Goal: Information Seeking & Learning: Find contact information

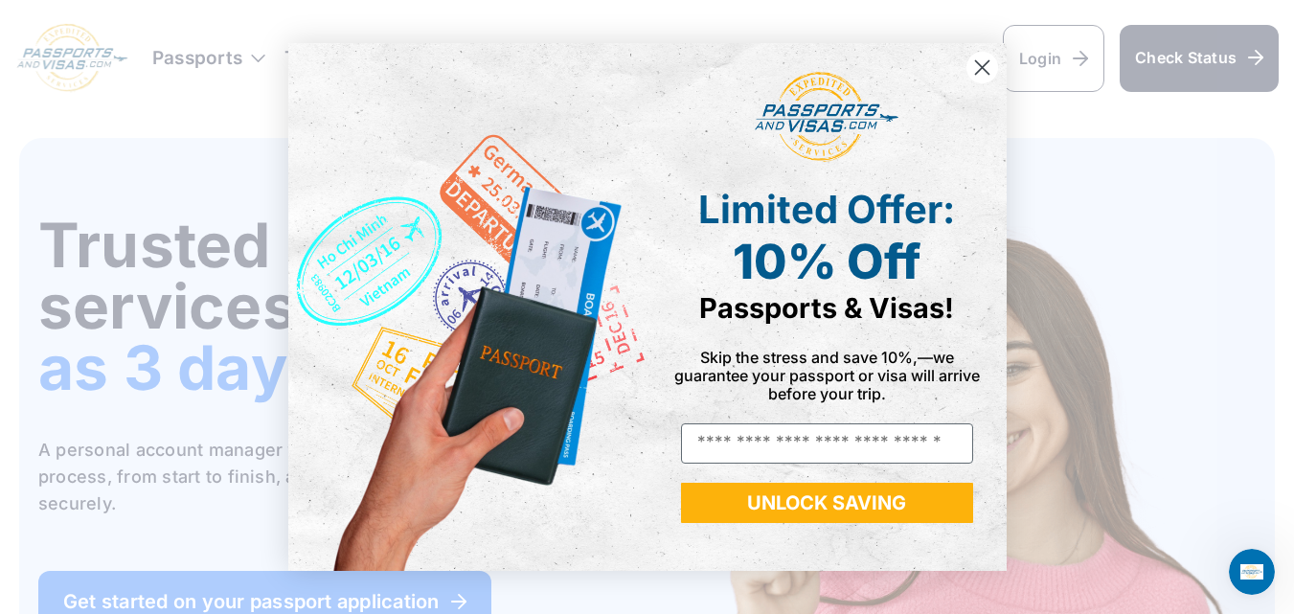
click at [1053, 194] on div "Close dialog Limited Offer: 10% Off Passports & Visas! Skip the stress and save…" at bounding box center [647, 307] width 1294 height 614
click at [985, 67] on circle "Close dialog" at bounding box center [982, 68] width 32 height 32
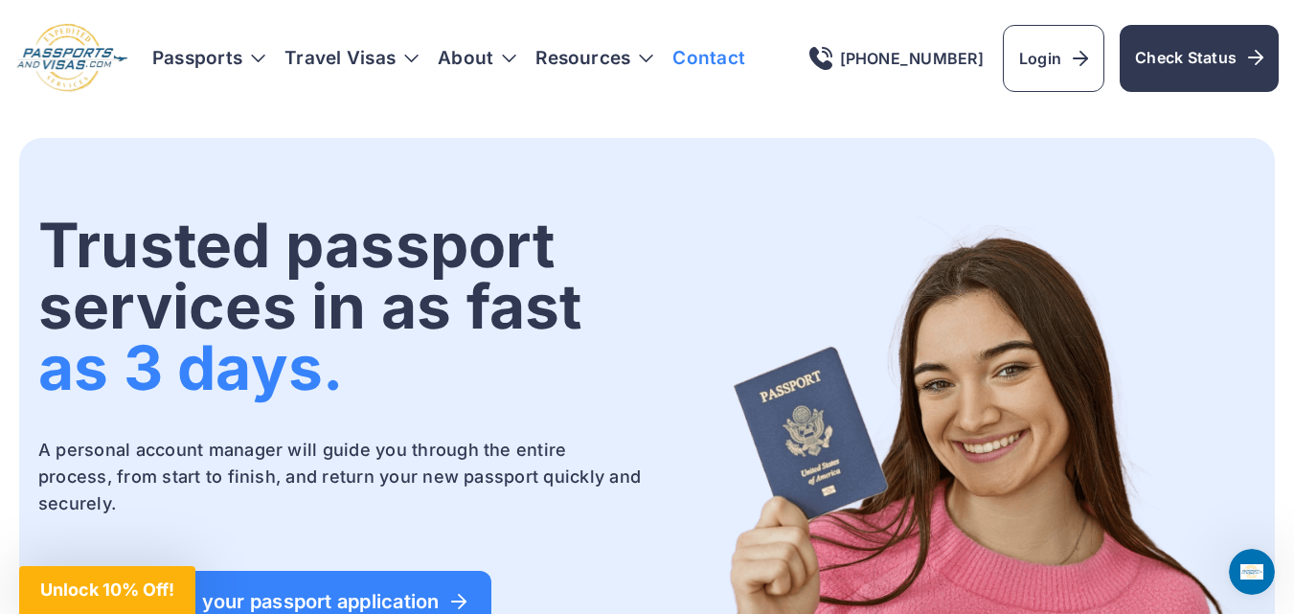
click at [716, 51] on link "Contact" at bounding box center [709, 58] width 73 height 19
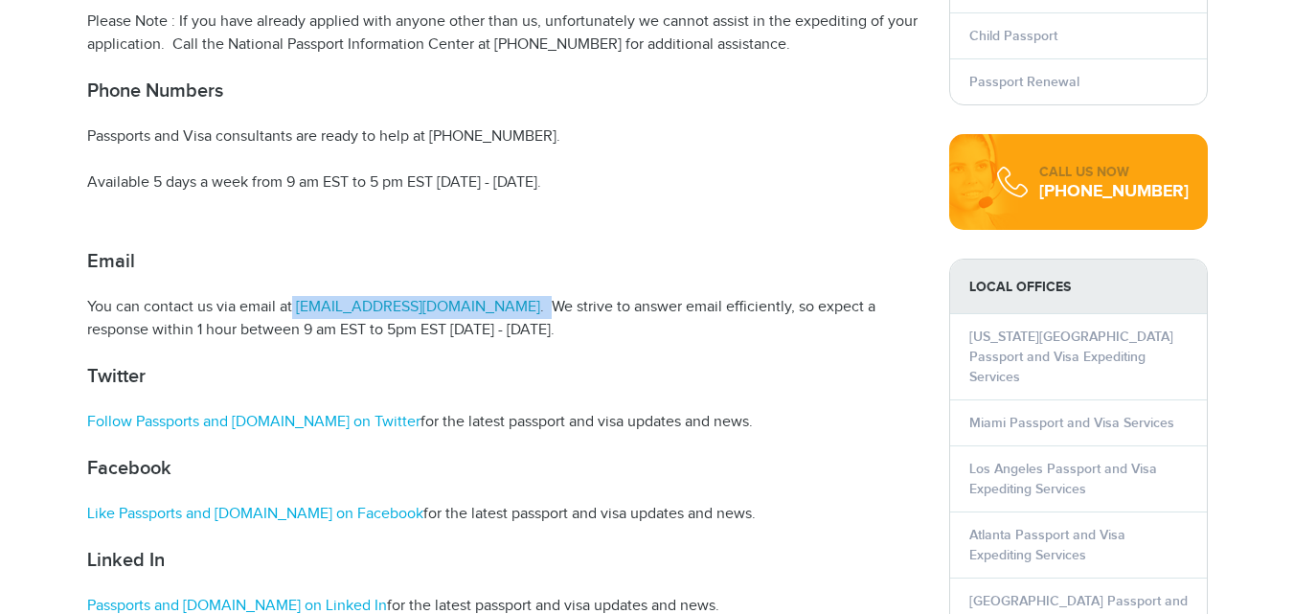
drag, startPoint x: 504, startPoint y: 302, endPoint x: 294, endPoint y: 309, distance: 209.9
click at [294, 309] on p "You can contact us via email at info@passportsandvisas.com . We strive to answe…" at bounding box center [504, 319] width 834 height 46
copy p "info@passportsandvisas.com ."
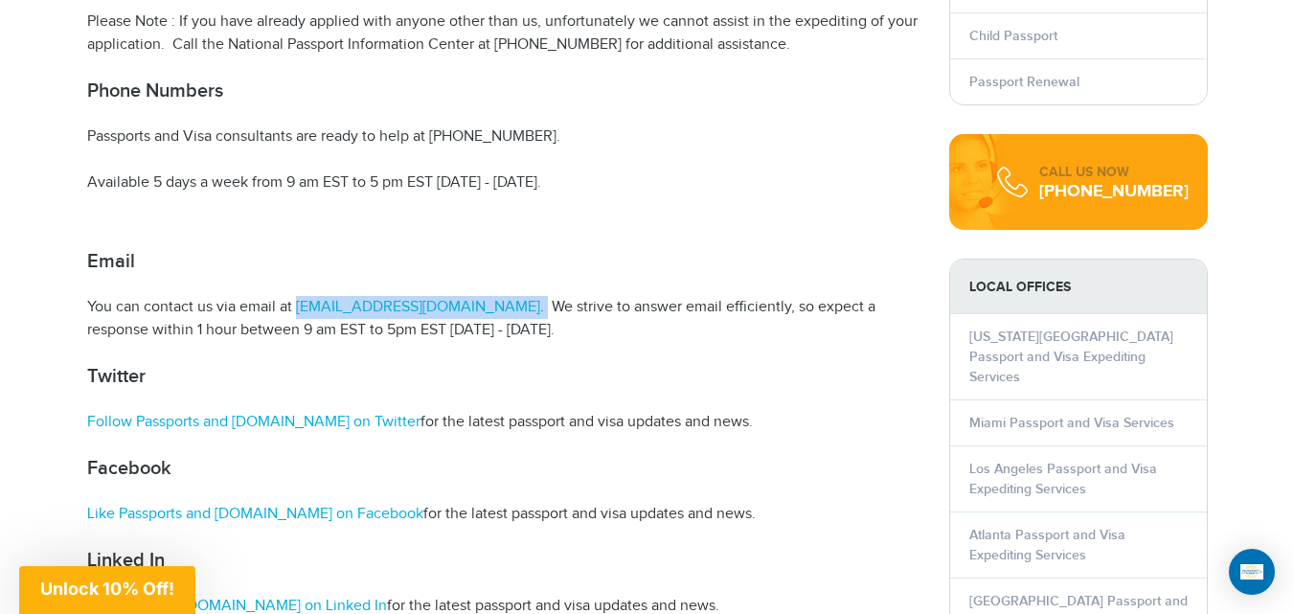
drag, startPoint x: 497, startPoint y: 302, endPoint x: 296, endPoint y: 282, distance: 202.2
click at [296, 282] on article "Passports and Visas.com Contact Information Passports and Visas.com assists ind…" at bounding box center [504, 182] width 834 height 1240
copy p "info@passportsandvisas.com ."
